Goal: Entertainment & Leisure: Consume media (video, audio)

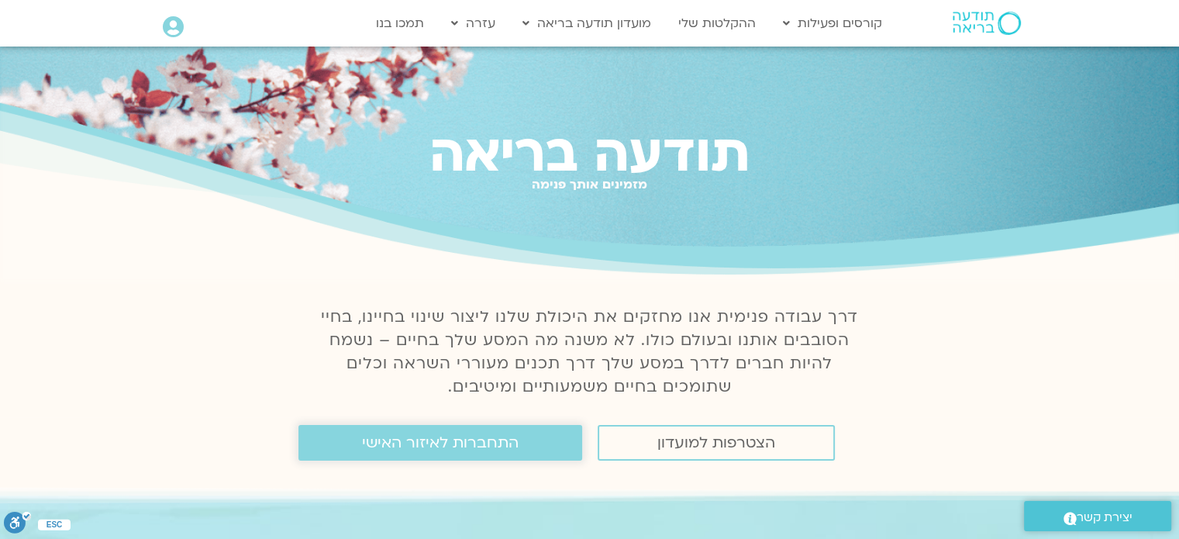
click at [508, 444] on span "התחברות לאיזור האישי" at bounding box center [440, 442] width 157 height 17
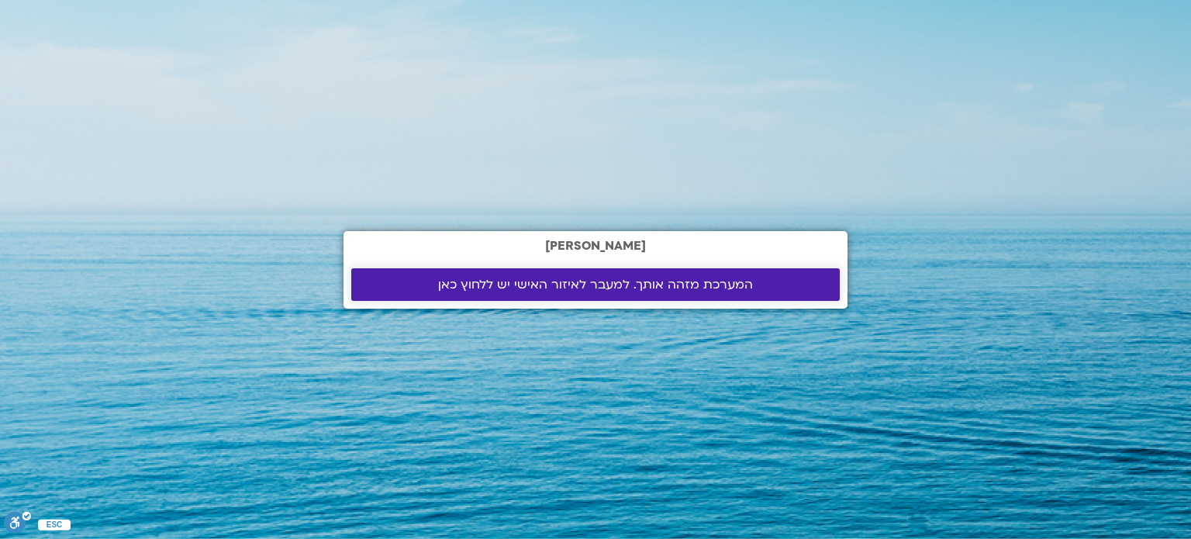
click at [613, 284] on span "המערכת מזהה אותך. למעבר לאיזור האישי יש ללחוץ כאן" at bounding box center [595, 285] width 315 height 14
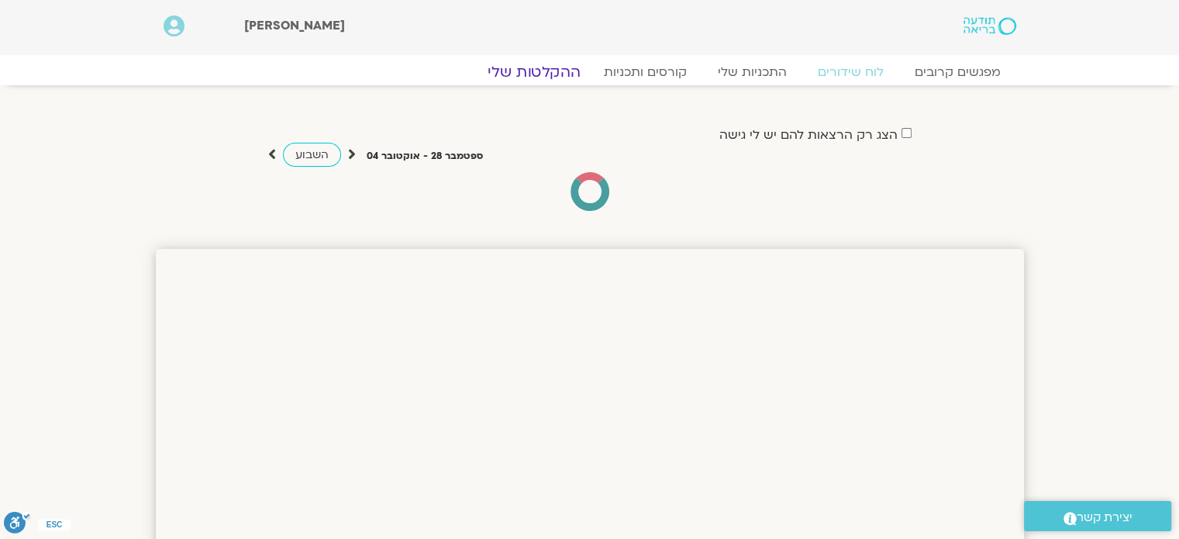
click at [545, 73] on link "ההקלטות שלי" at bounding box center [534, 72] width 130 height 19
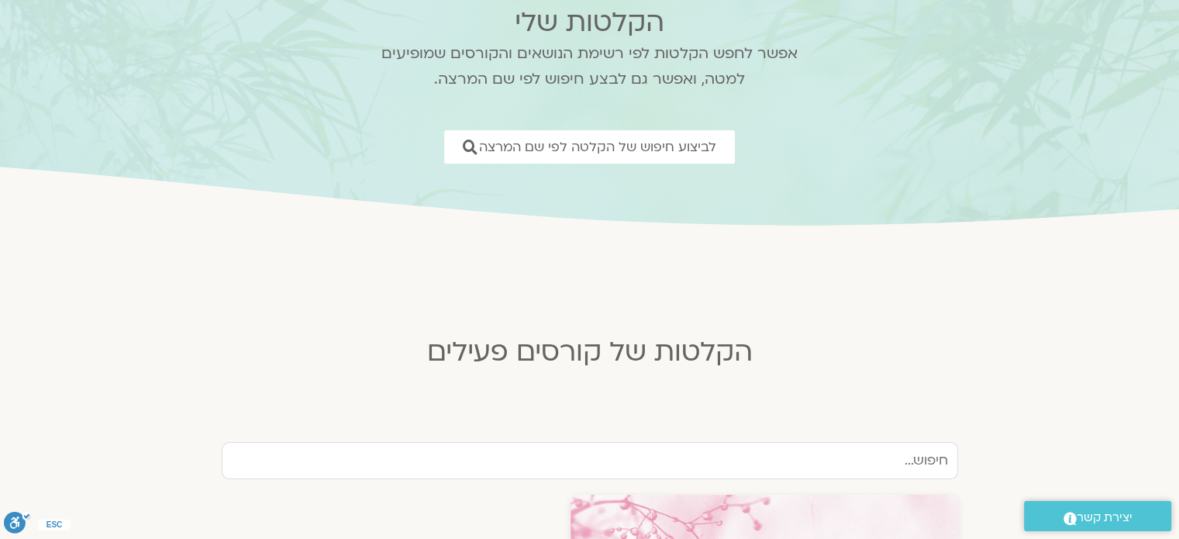
scroll to position [310, 0]
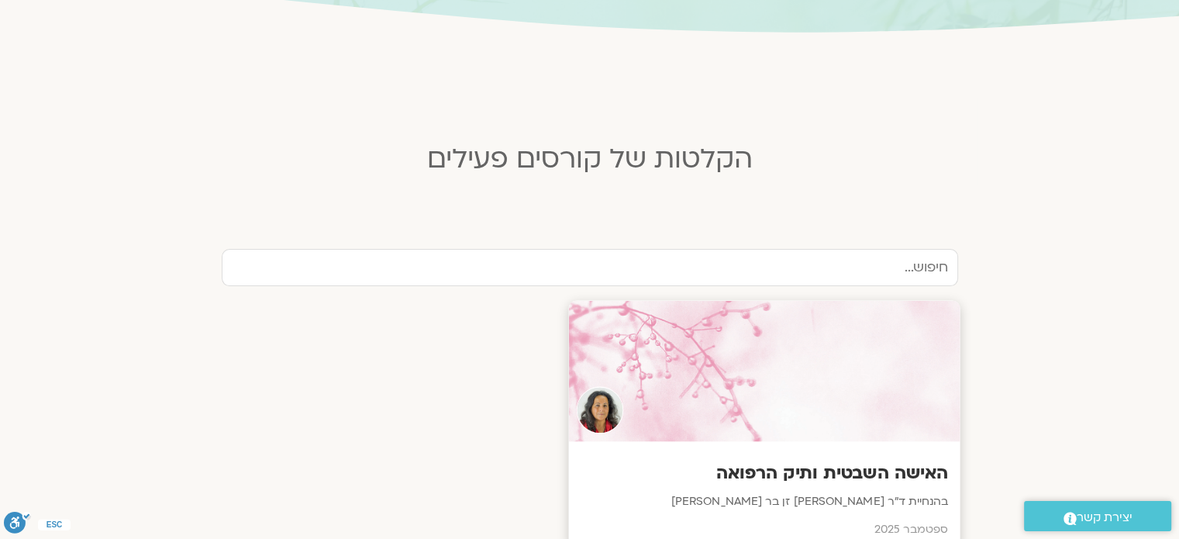
click at [709, 381] on div at bounding box center [763, 371] width 391 height 141
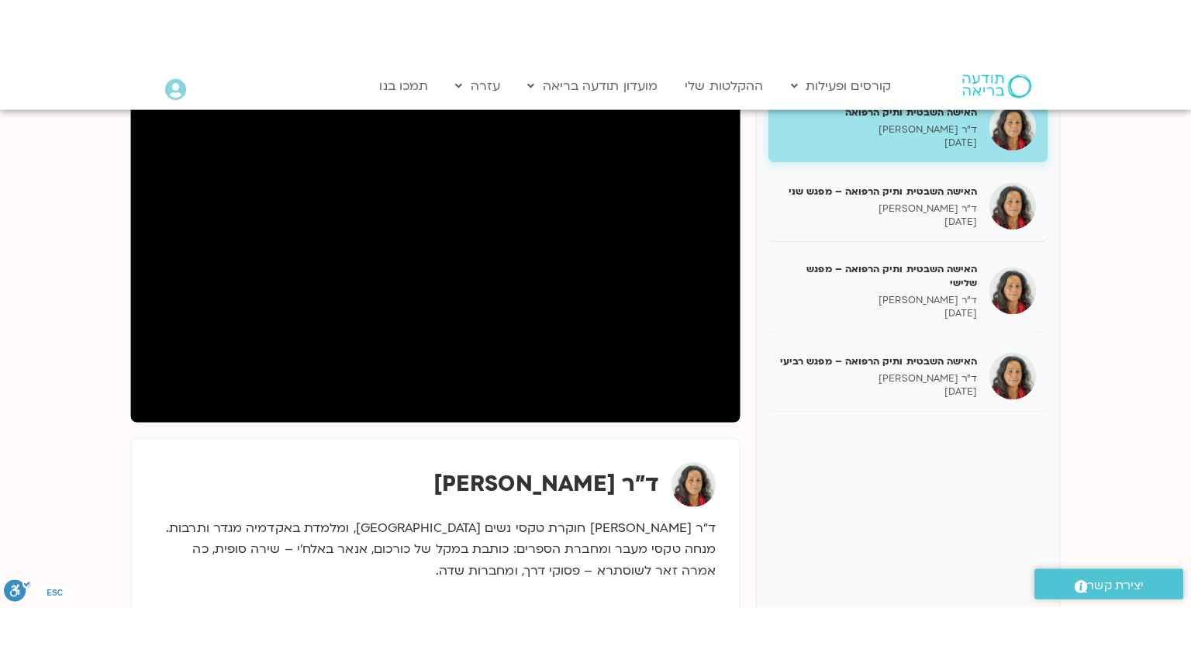
scroll to position [233, 0]
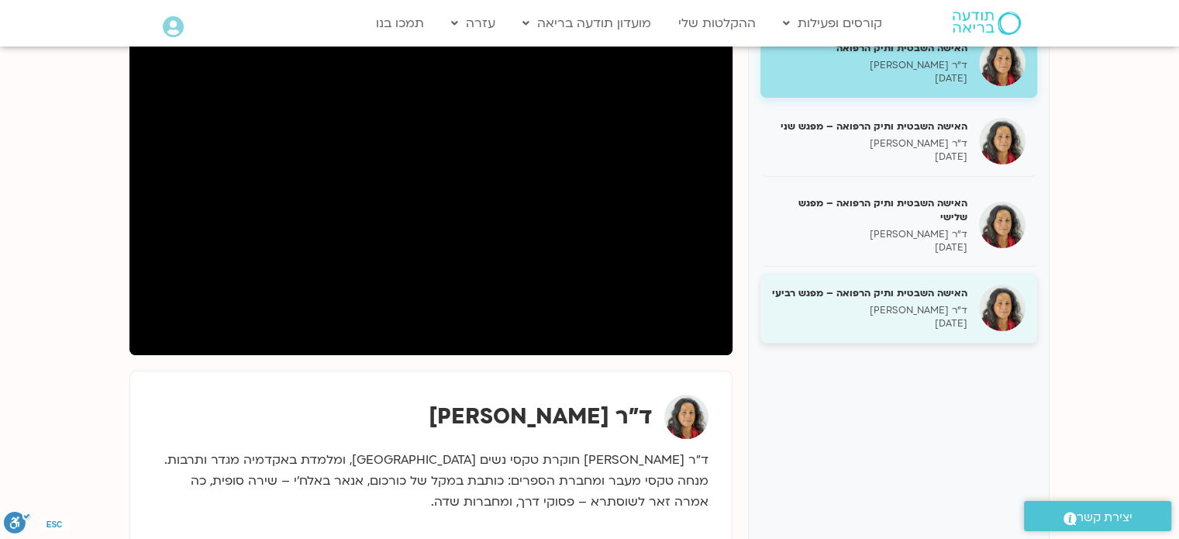
click at [856, 286] on h5 "האישה השבטית ותיק הרפואה – מפגש רביעי" at bounding box center [869, 293] width 195 height 14
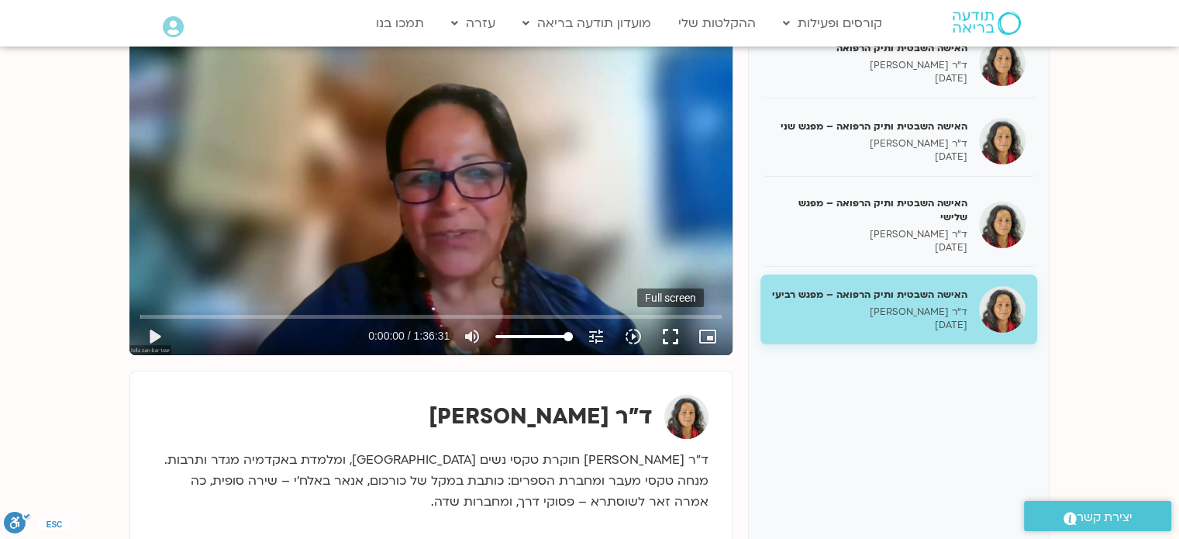
click at [671, 335] on button "fullscreen" at bounding box center [670, 336] width 37 height 37
click at [154, 336] on button "play_arrow" at bounding box center [154, 336] width 37 height 37
click at [672, 337] on button "fullscreen" at bounding box center [670, 336] width 37 height 37
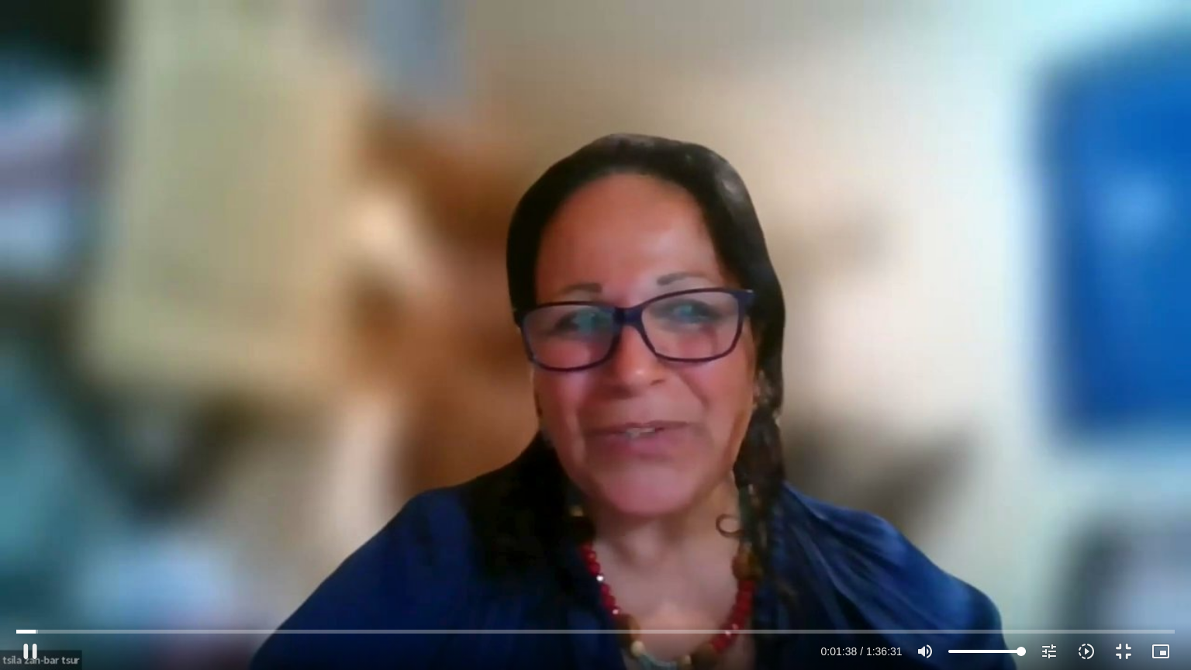
click at [1178, 538] on div at bounding box center [595, 645] width 1191 height 47
click at [32, 538] on button "play_arrow" at bounding box center [30, 651] width 37 height 37
click at [664, 233] on div "Skip Ad 1:14:57 pause 0:04:28 / 1:36:31 volume_up Mute tune Resolution Auto 720…" at bounding box center [595, 335] width 1191 height 670
click at [401, 446] on div "Skip Ad 1:14:57 play_arrow 0:04:28 / 1:36:31 volume_up Mute tune Resolution Aut…" at bounding box center [595, 335] width 1191 height 670
click at [366, 404] on div "Skip Ad 1:14:57 pause 0:12:08 / 1:36:31 volume_up Mute tune Resolution Auto 720…" at bounding box center [595, 335] width 1191 height 670
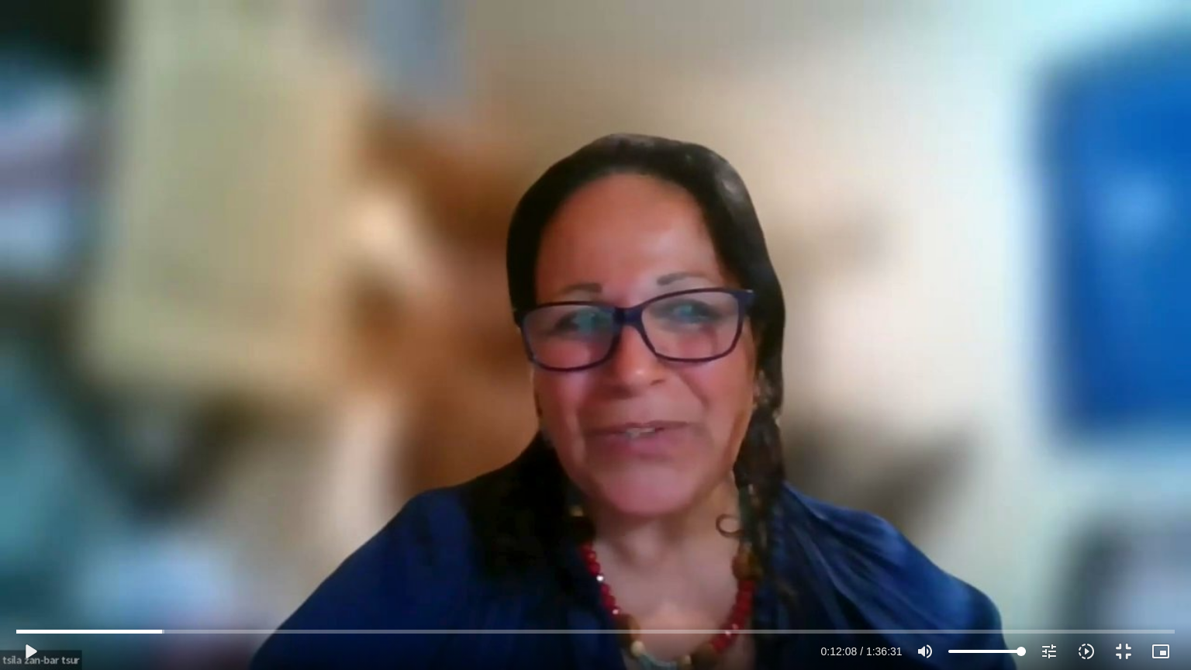
click at [580, 423] on div "Skip Ad 1:14:57 play_arrow 0:12:08 / 1:36:31 volume_up Mute tune Resolution Aut…" at bounding box center [595, 335] width 1191 height 670
click at [462, 419] on div "Skip Ad 1:14:57 pause 0:12:18 / 1:36:31 volume_up Mute tune Resolution Auto 720…" at bounding box center [595, 335] width 1191 height 670
click at [462, 419] on div "Skip Ad 1:14:57 play_arrow 0:12:18 / 1:36:31 volume_up Mute tune Resolution Aut…" at bounding box center [595, 335] width 1191 height 670
click at [556, 378] on div "Skip Ad 1:14:57 pause 0:24:40 / 1:36:31 volume_up Mute tune Resolution Auto 720…" at bounding box center [595, 335] width 1191 height 670
type input "1480.495955"
